Goal: Use online tool/utility

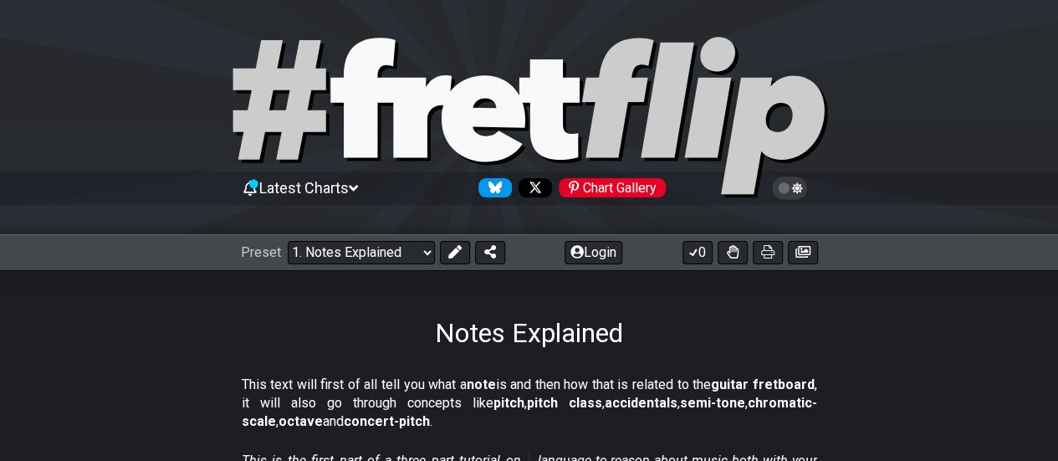
scroll to position [3, 0]
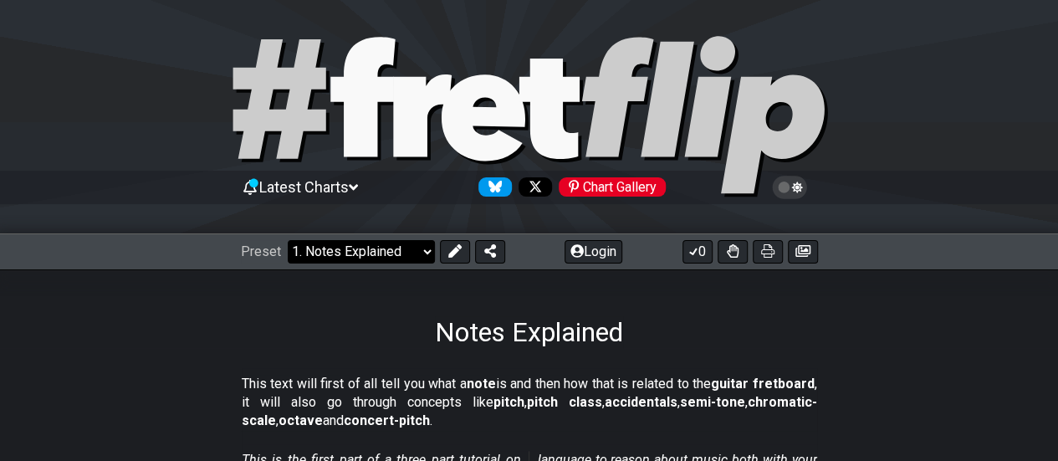
click at [395, 247] on select "Welcome to #fretflip! Initial Preset Custom Preset Minor Pentatonic Major Penta…" at bounding box center [361, 251] width 147 height 23
click at [288, 240] on select "Welcome to #fretflip! Initial Preset Custom Preset Minor Pentatonic Major Penta…" at bounding box center [361, 251] width 147 height 23
select select "/scale-degrees-and-intervals"
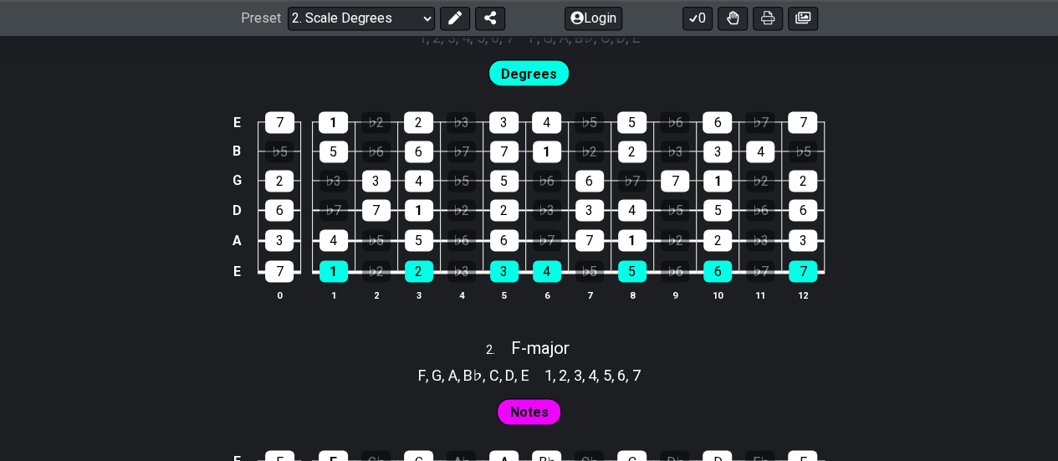
scroll to position [1161, 0]
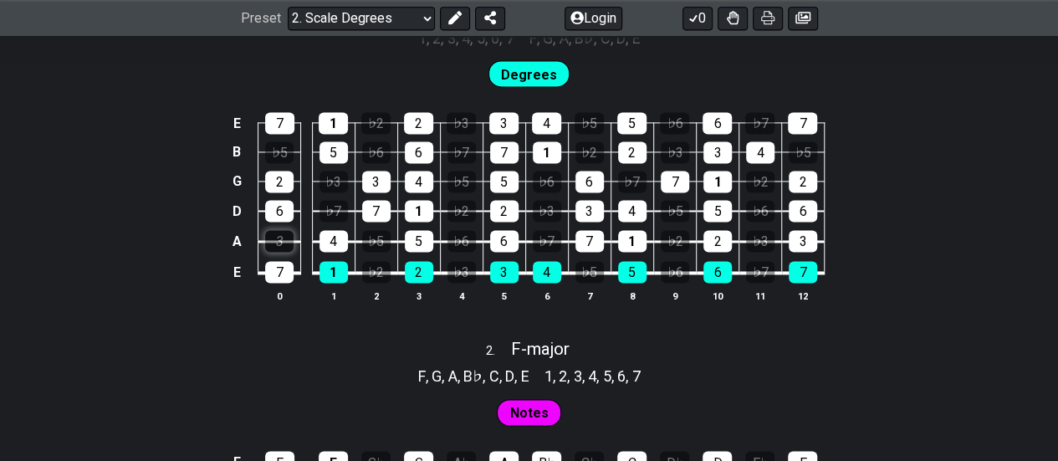
click at [283, 244] on div "3" at bounding box center [279, 241] width 28 height 22
click at [800, 274] on div "7" at bounding box center [803, 272] width 28 height 22
click at [809, 275] on div "7" at bounding box center [803, 272] width 28 height 22
click at [281, 242] on div "3" at bounding box center [279, 241] width 28 height 22
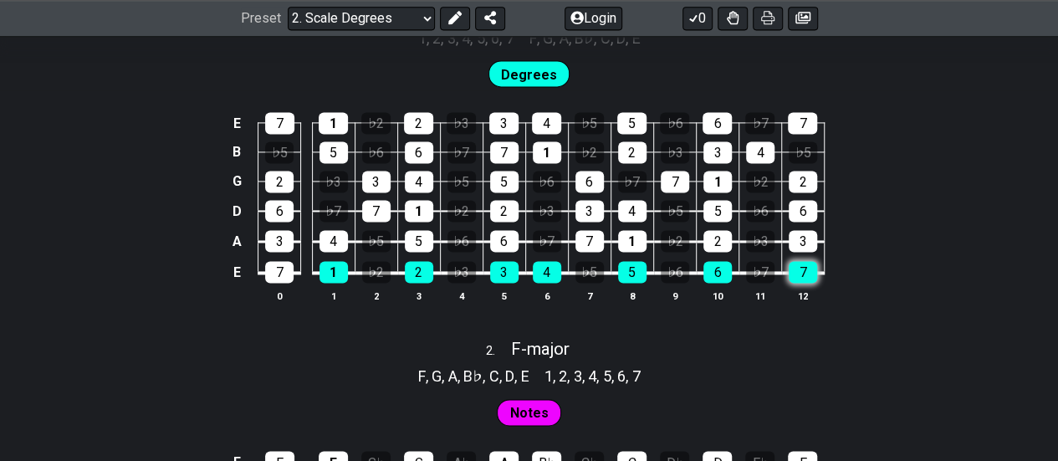
click at [807, 269] on div "7" at bounding box center [803, 272] width 28 height 22
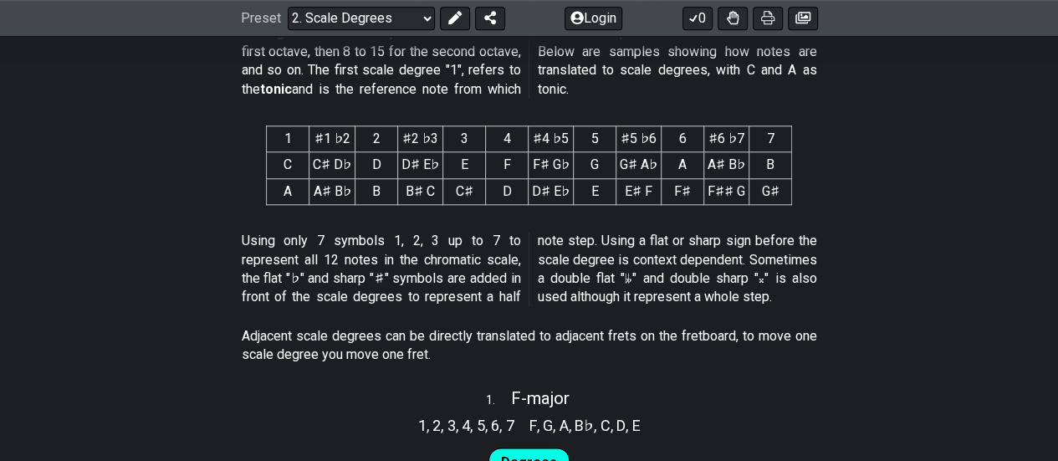
scroll to position [772, 0]
